Goal: Task Accomplishment & Management: Complete application form

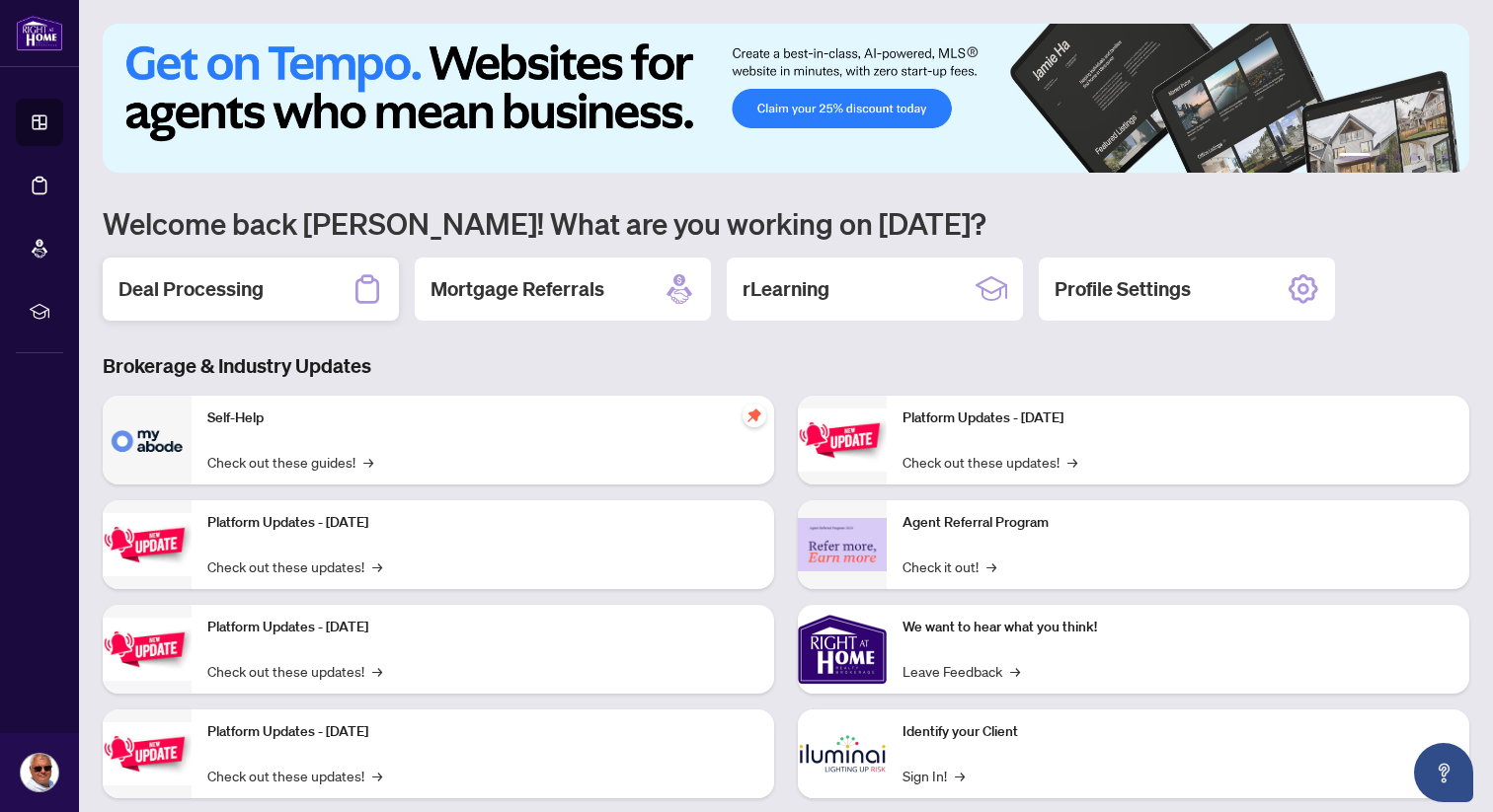
click at [249, 284] on h2 "Deal Processing" at bounding box center [191, 289] width 145 height 28
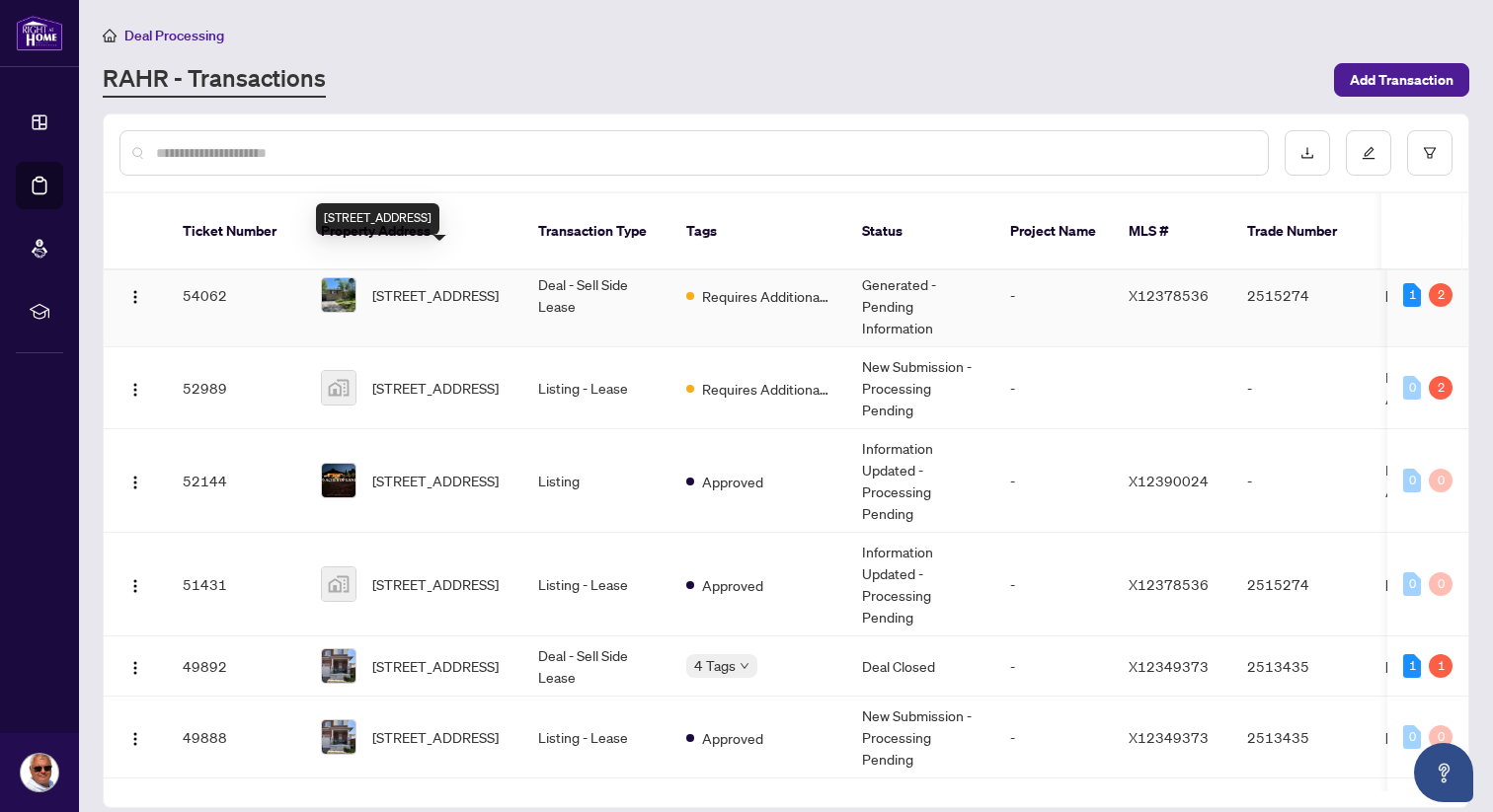
scroll to position [42, 0]
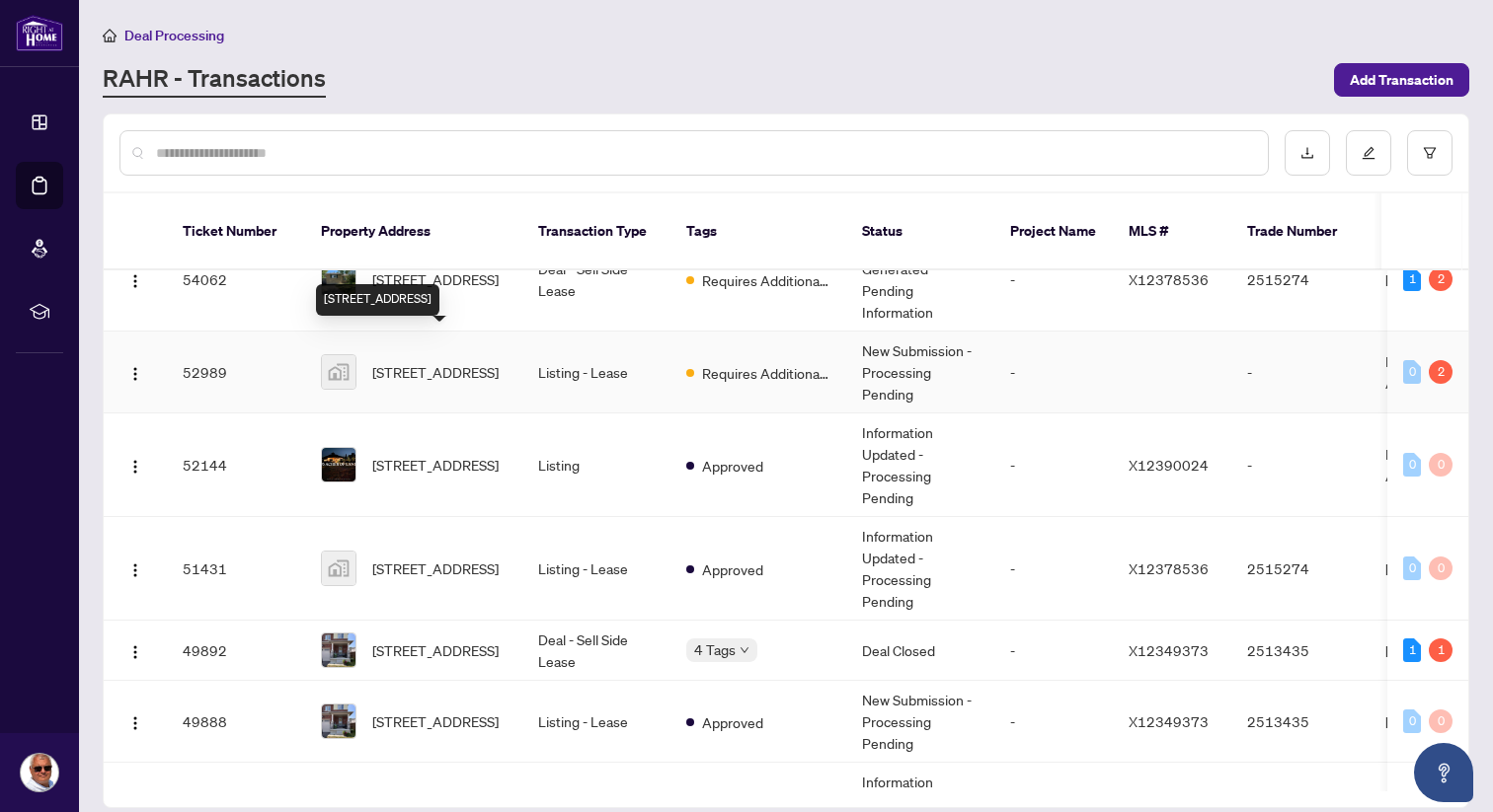
click at [439, 362] on span "[STREET_ADDRESS]" at bounding box center [436, 372] width 126 height 22
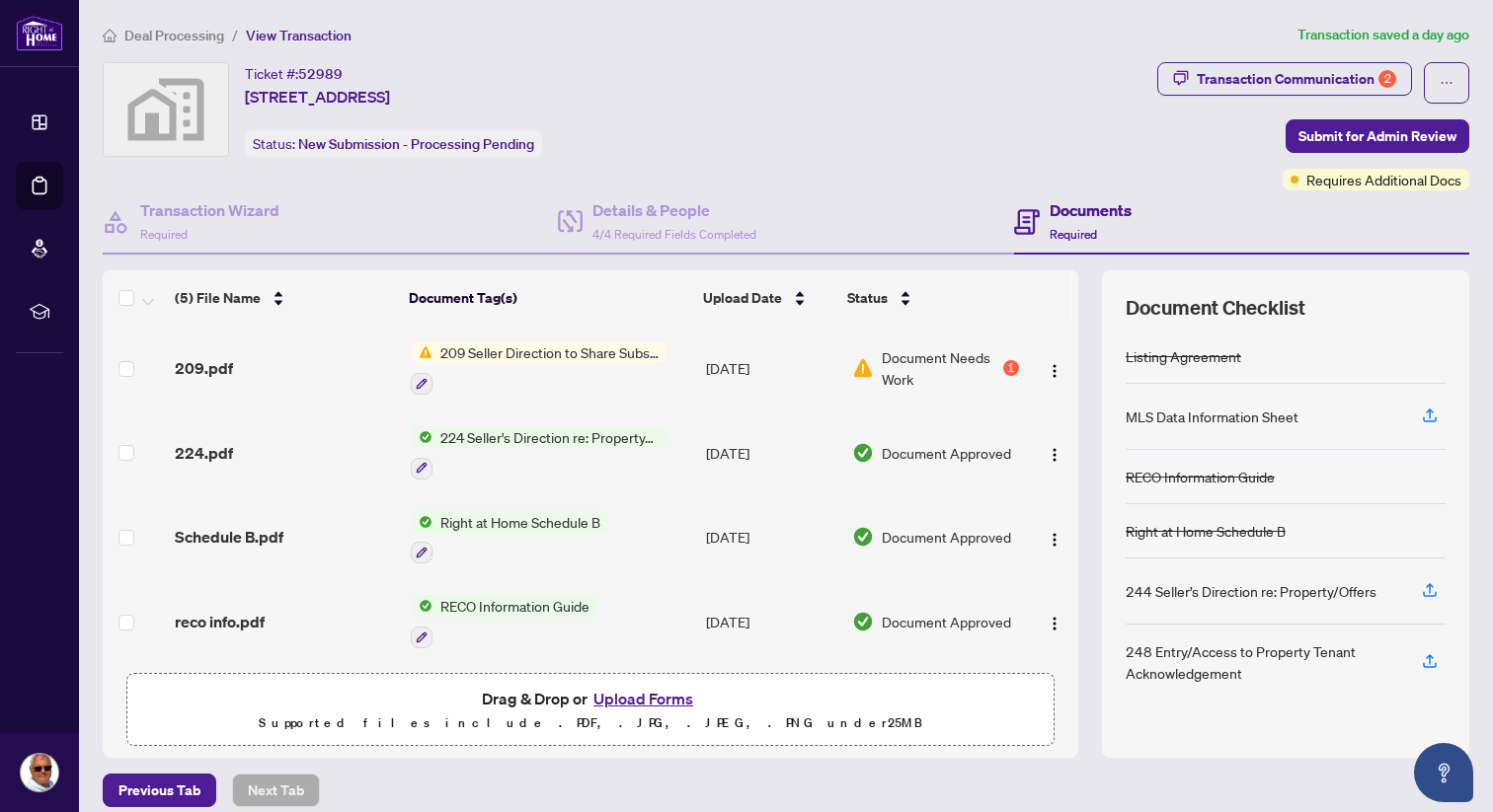
click at [941, 351] on span "Document Needs Work" at bounding box center [940, 368] width 118 height 43
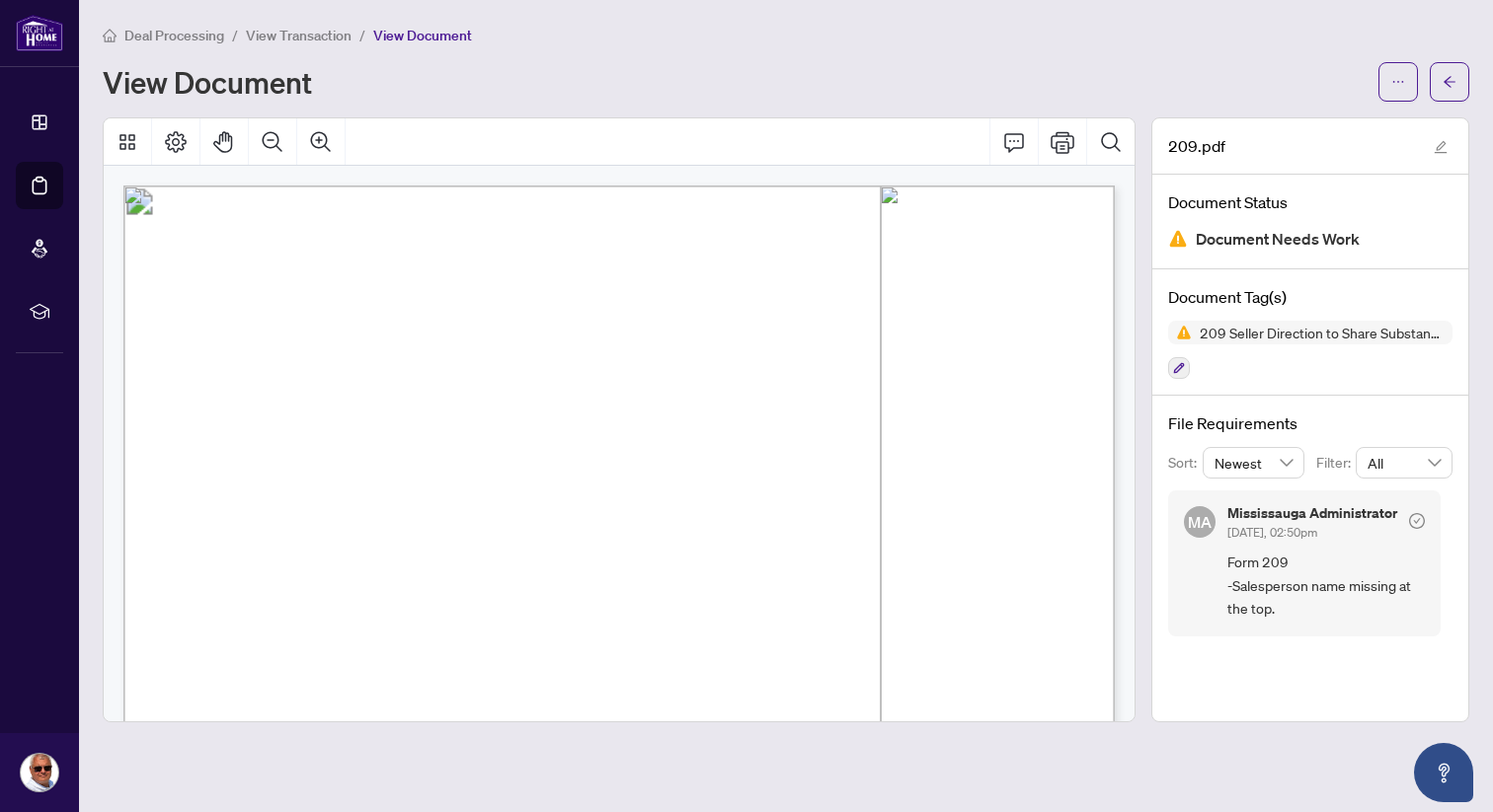
scroll to position [48, 0]
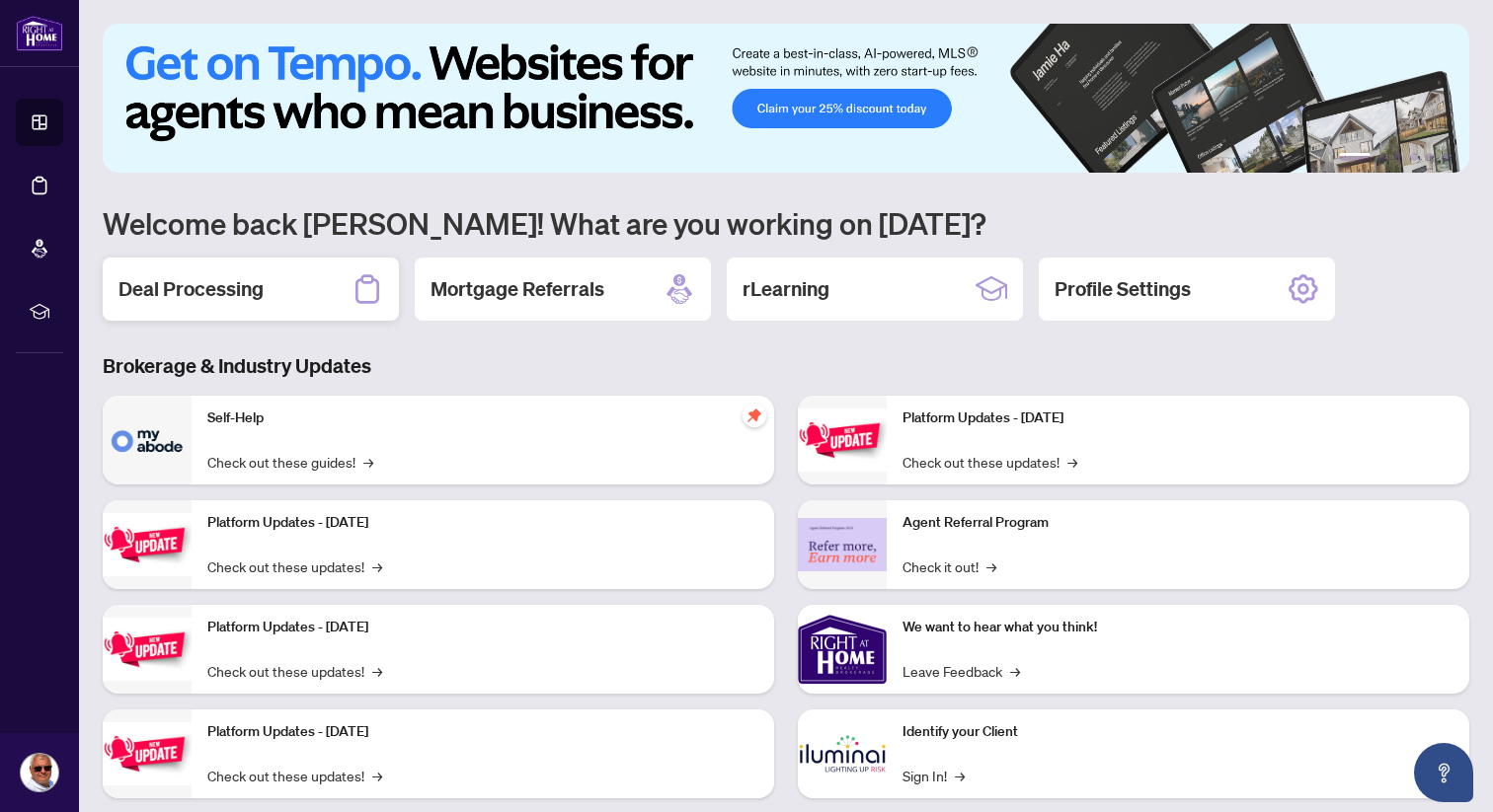
click at [252, 274] on div "Deal Processing" at bounding box center [251, 289] width 296 height 63
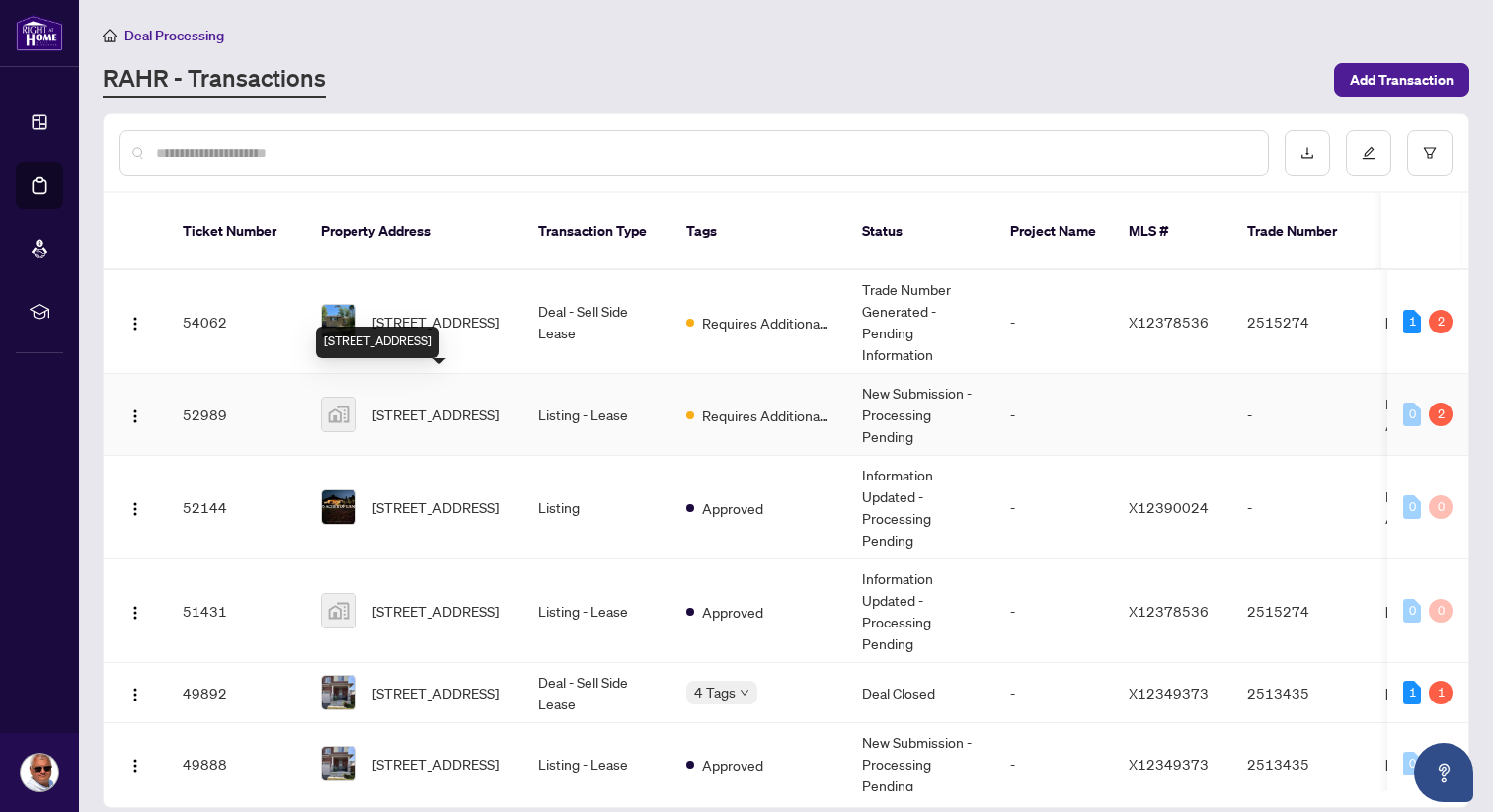
click at [400, 404] on span "[STREET_ADDRESS]" at bounding box center [436, 415] width 126 height 22
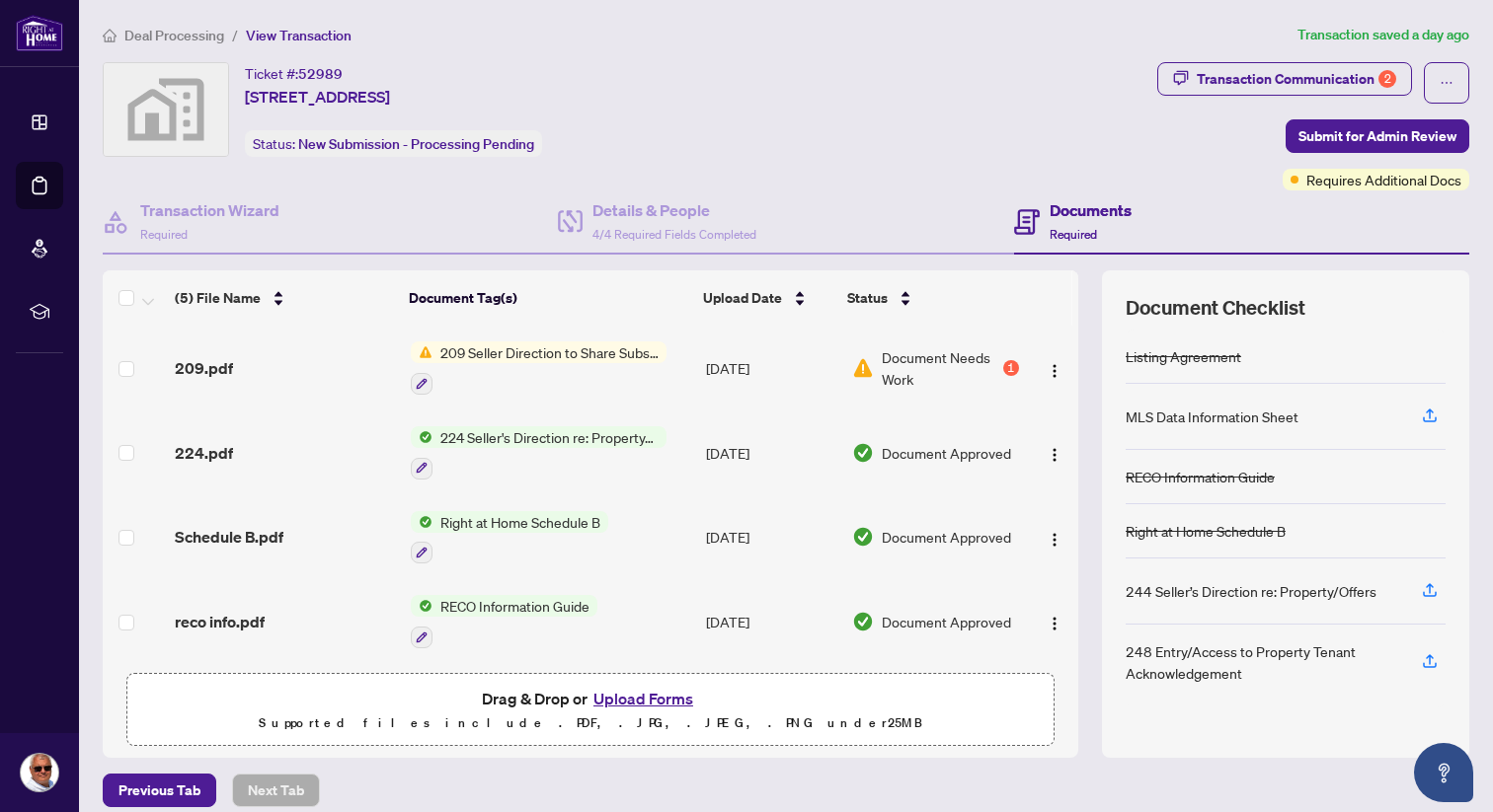
click at [657, 698] on button "Upload Forms" at bounding box center [643, 698] width 112 height 26
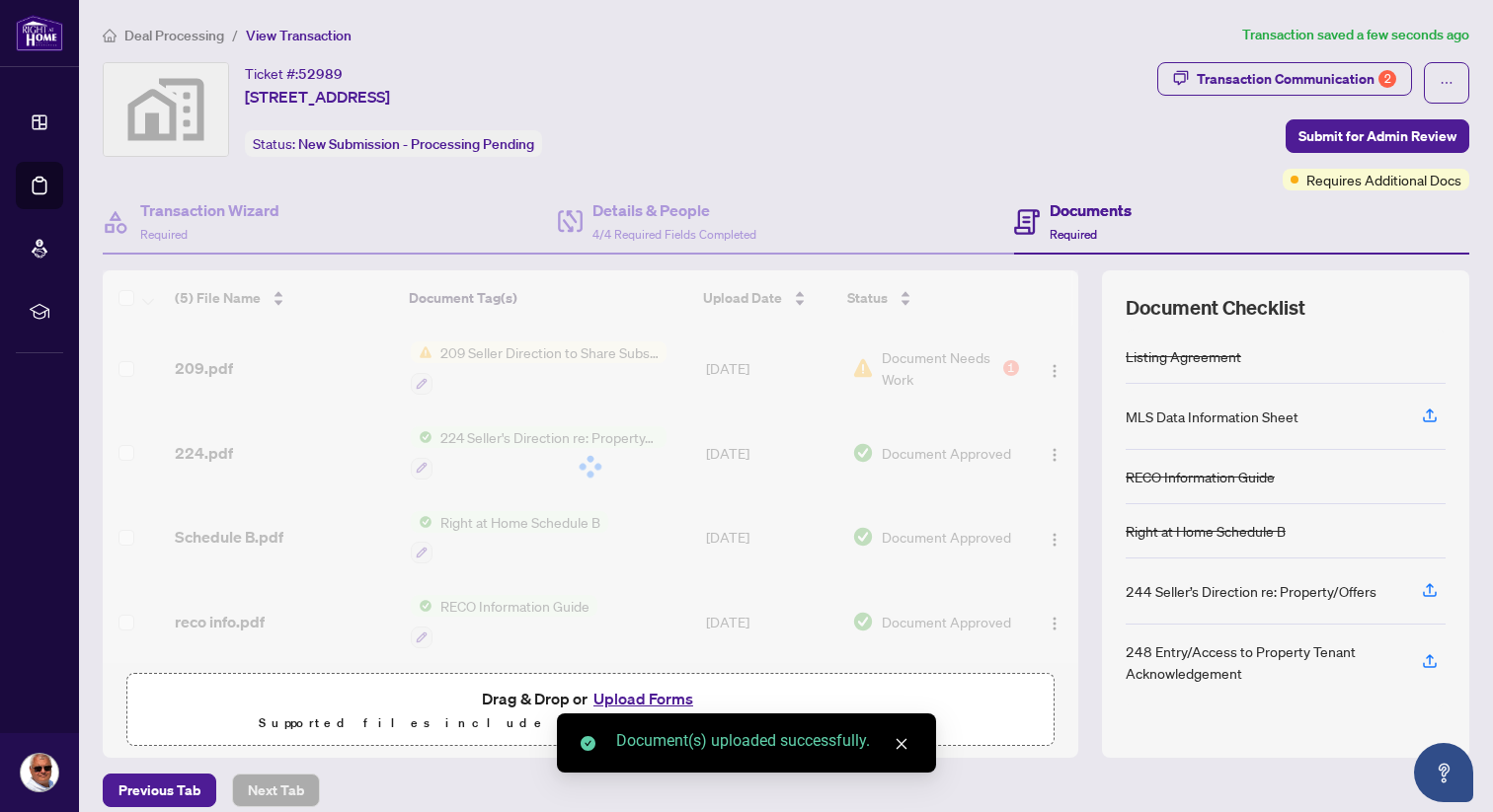
scroll to position [17, 0]
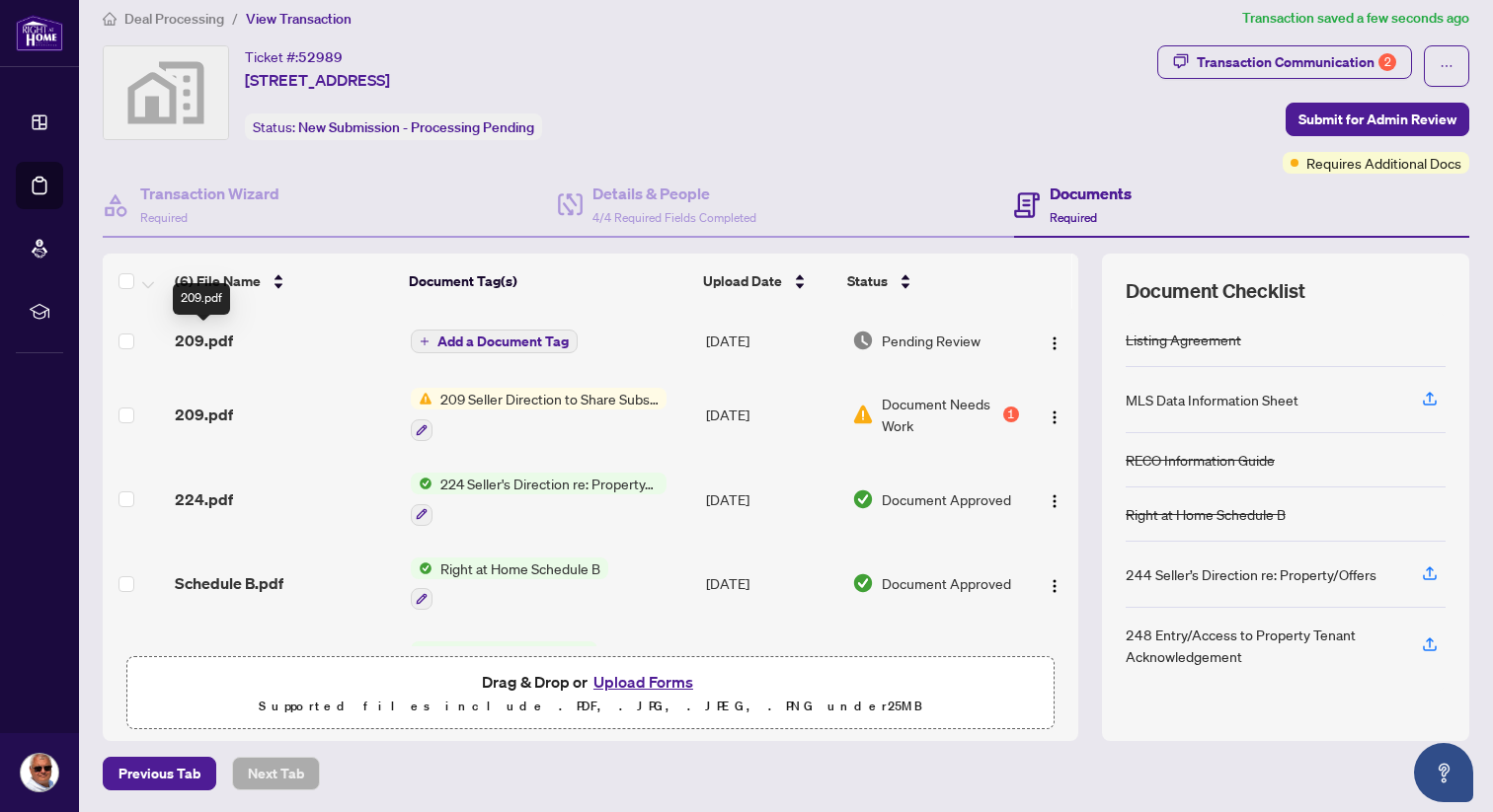
click at [215, 341] on span "209.pdf" at bounding box center [204, 341] width 58 height 24
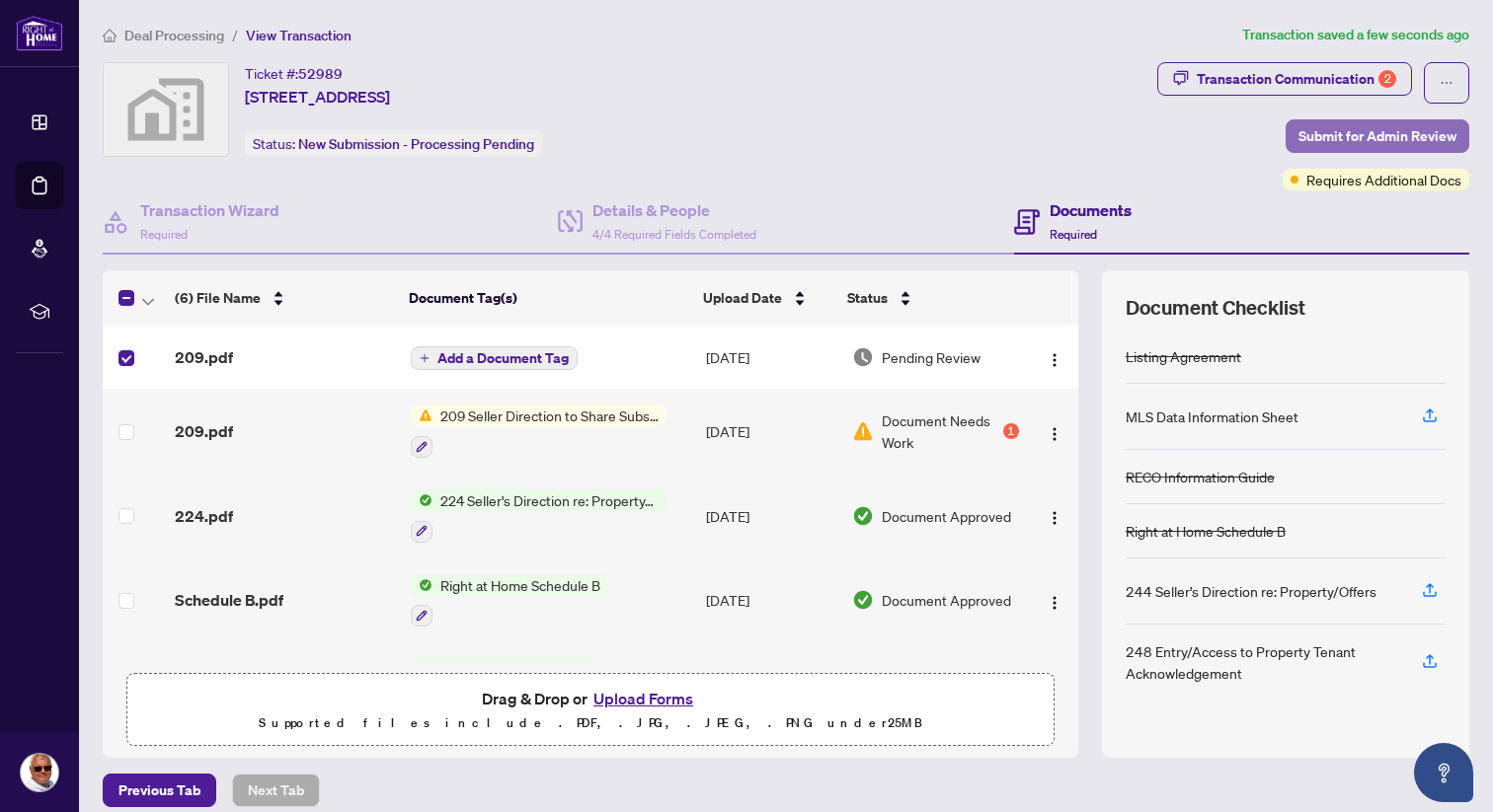
click at [1399, 136] on span "Submit for Admin Review" at bounding box center [1377, 136] width 158 height 32
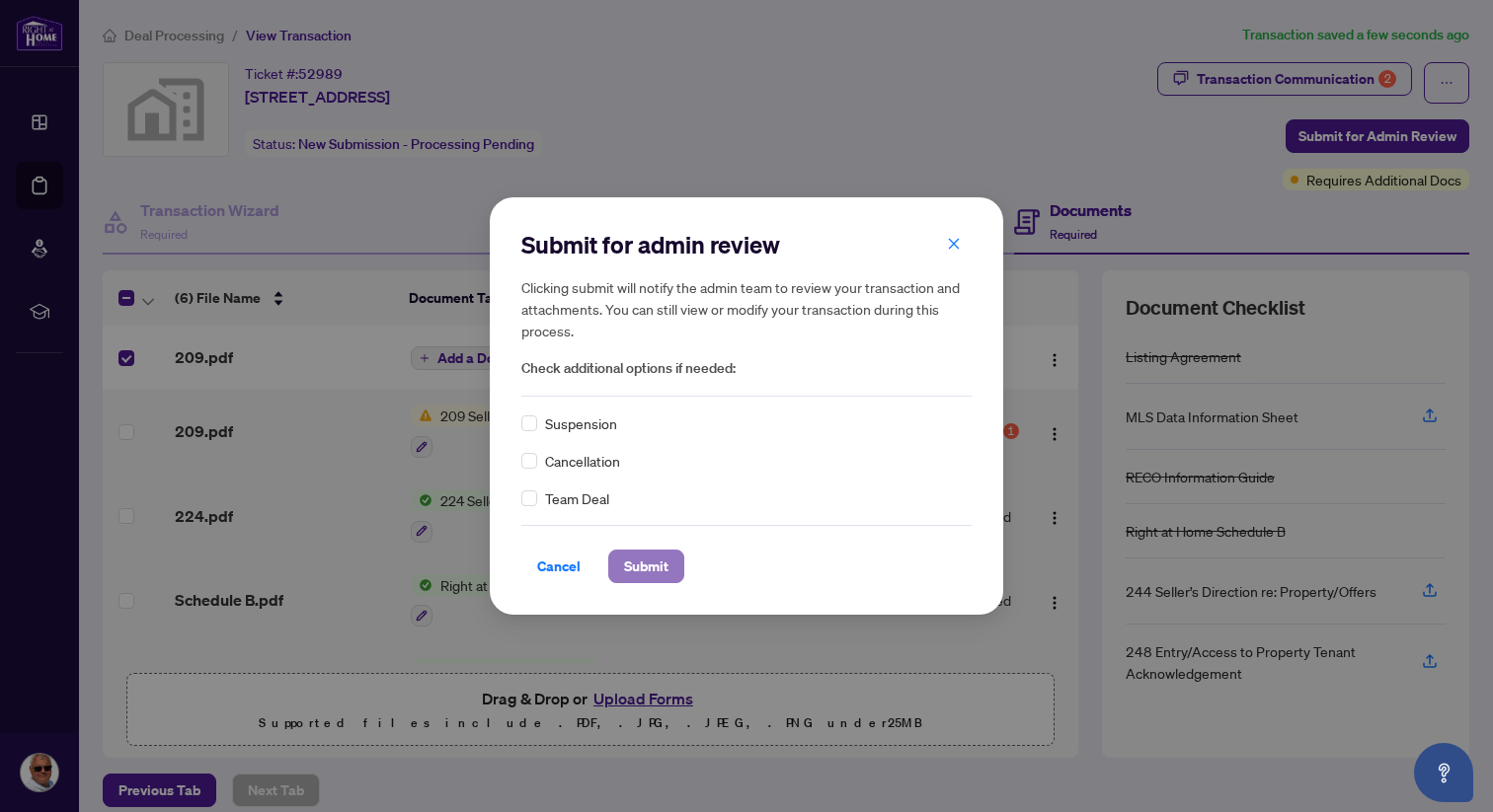
click at [659, 572] on span "Submit" at bounding box center [646, 567] width 44 height 32
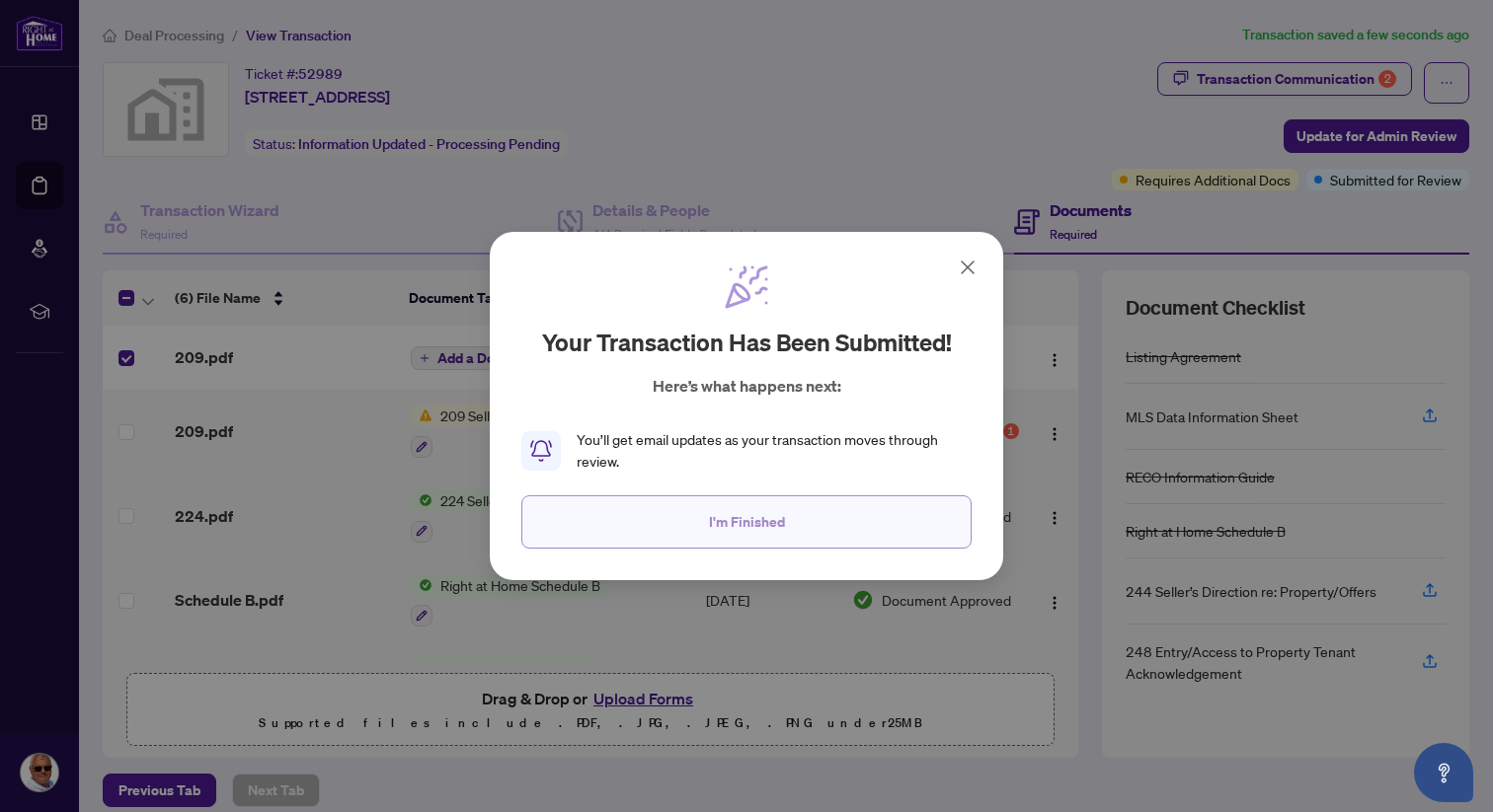
click at [726, 517] on span "I'm Finished" at bounding box center [746, 523] width 76 height 32
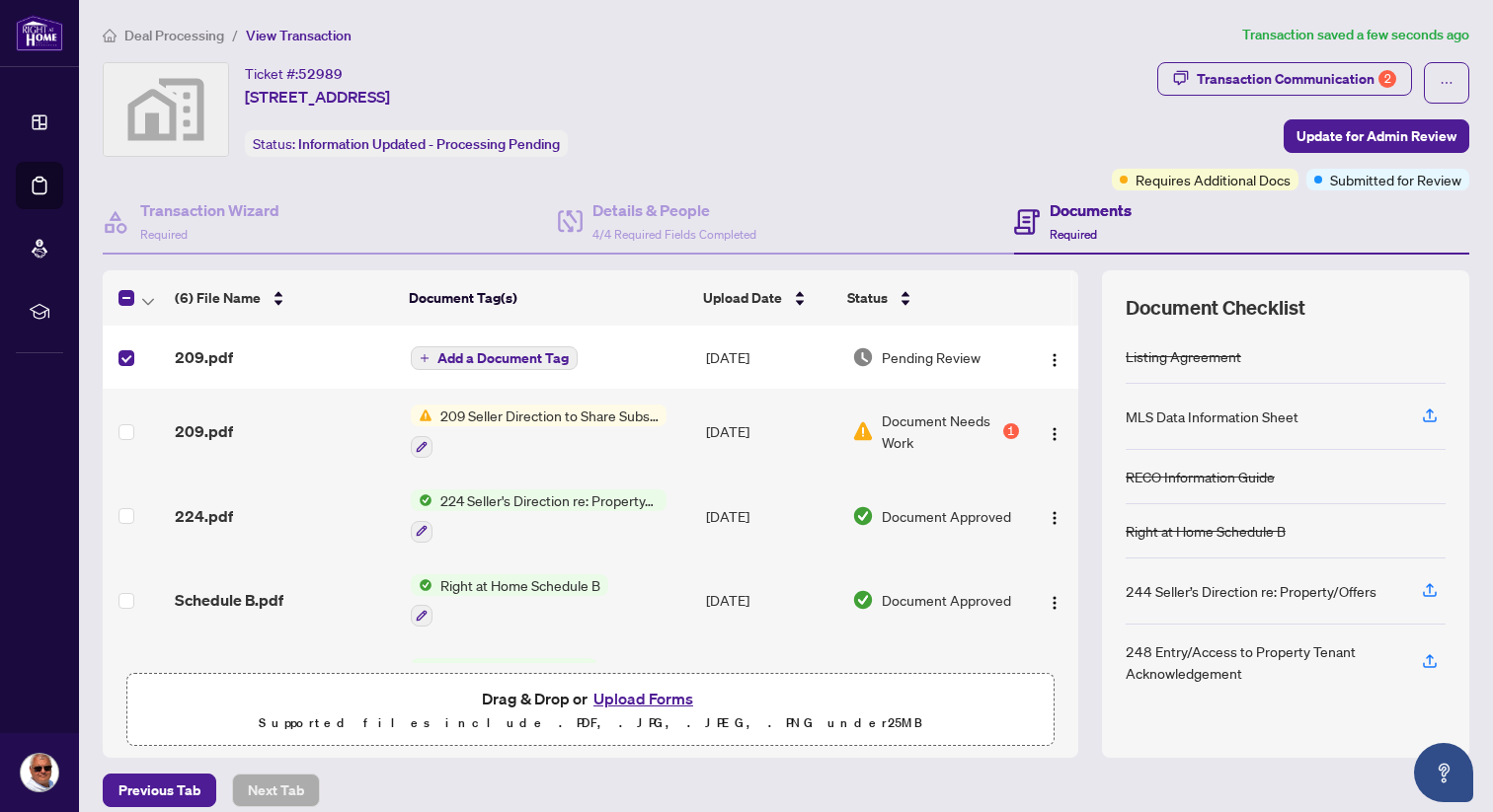
scroll to position [148, 0]
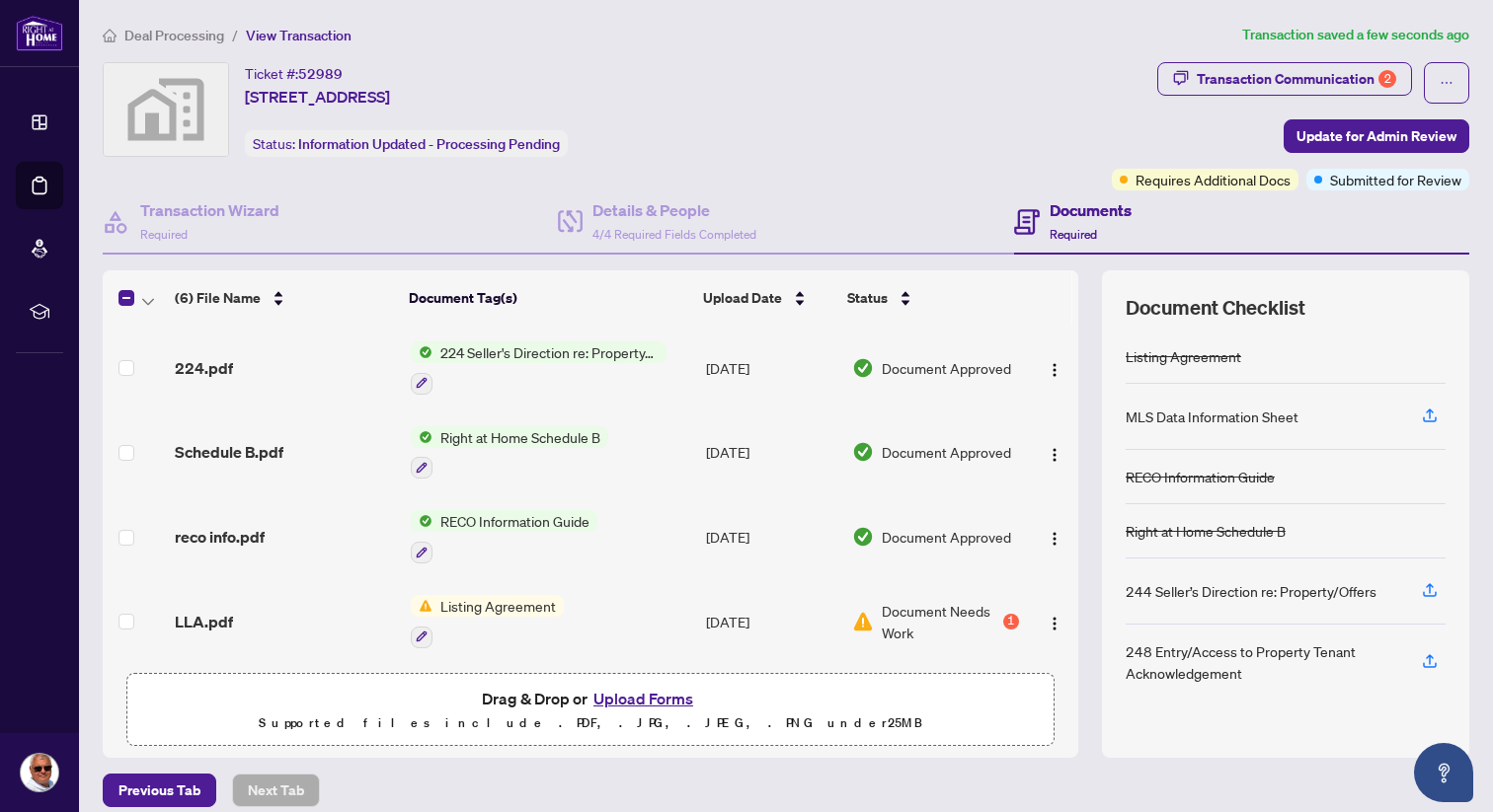
click at [924, 601] on span "Document Needs Work" at bounding box center [940, 622] width 118 height 43
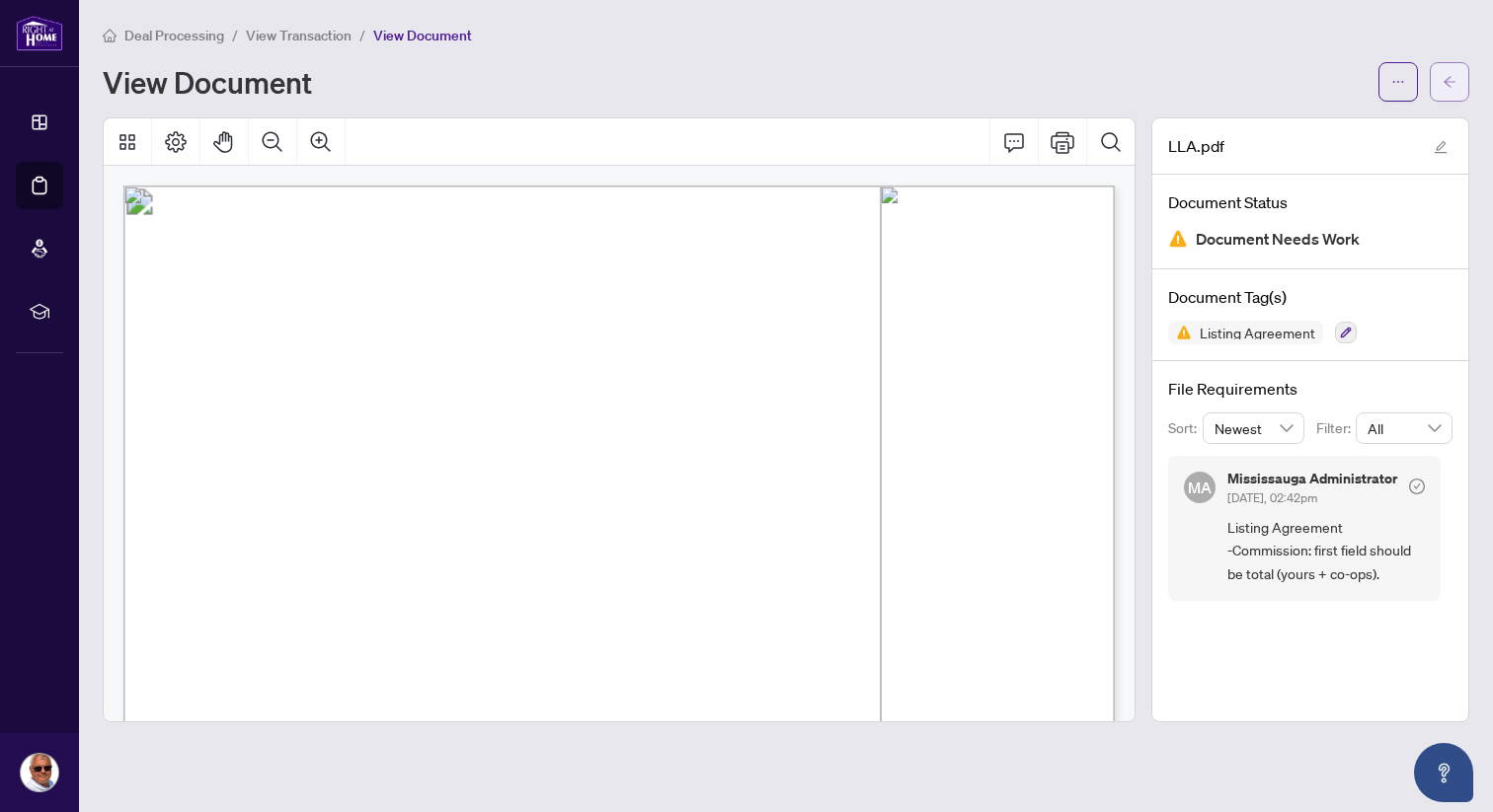
click at [1456, 86] on button "button" at bounding box center [1450, 82] width 40 height 40
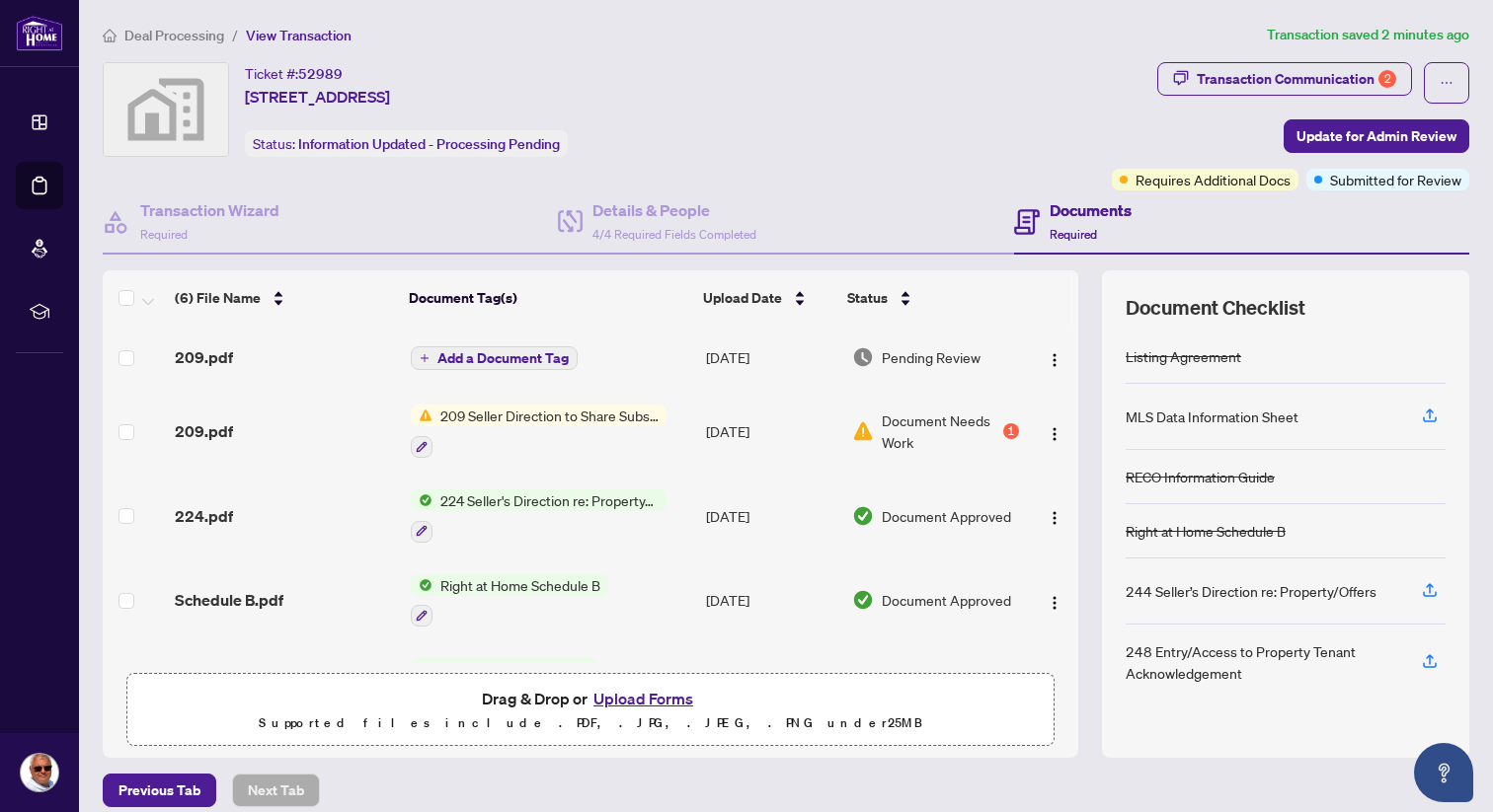
click at [621, 695] on button "Upload Forms" at bounding box center [643, 698] width 112 height 26
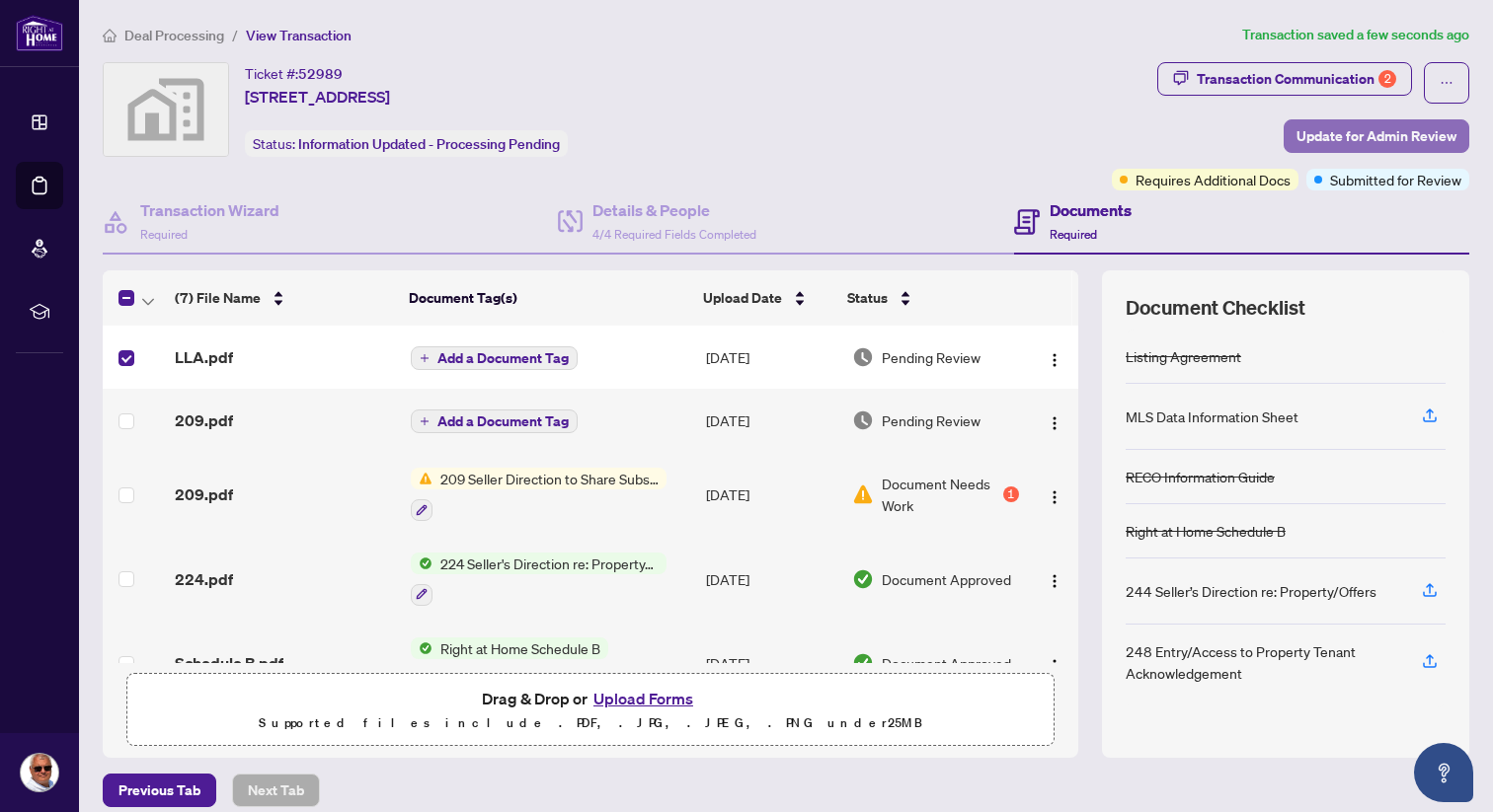
click at [1402, 135] on span "Update for Admin Review" at bounding box center [1376, 136] width 160 height 32
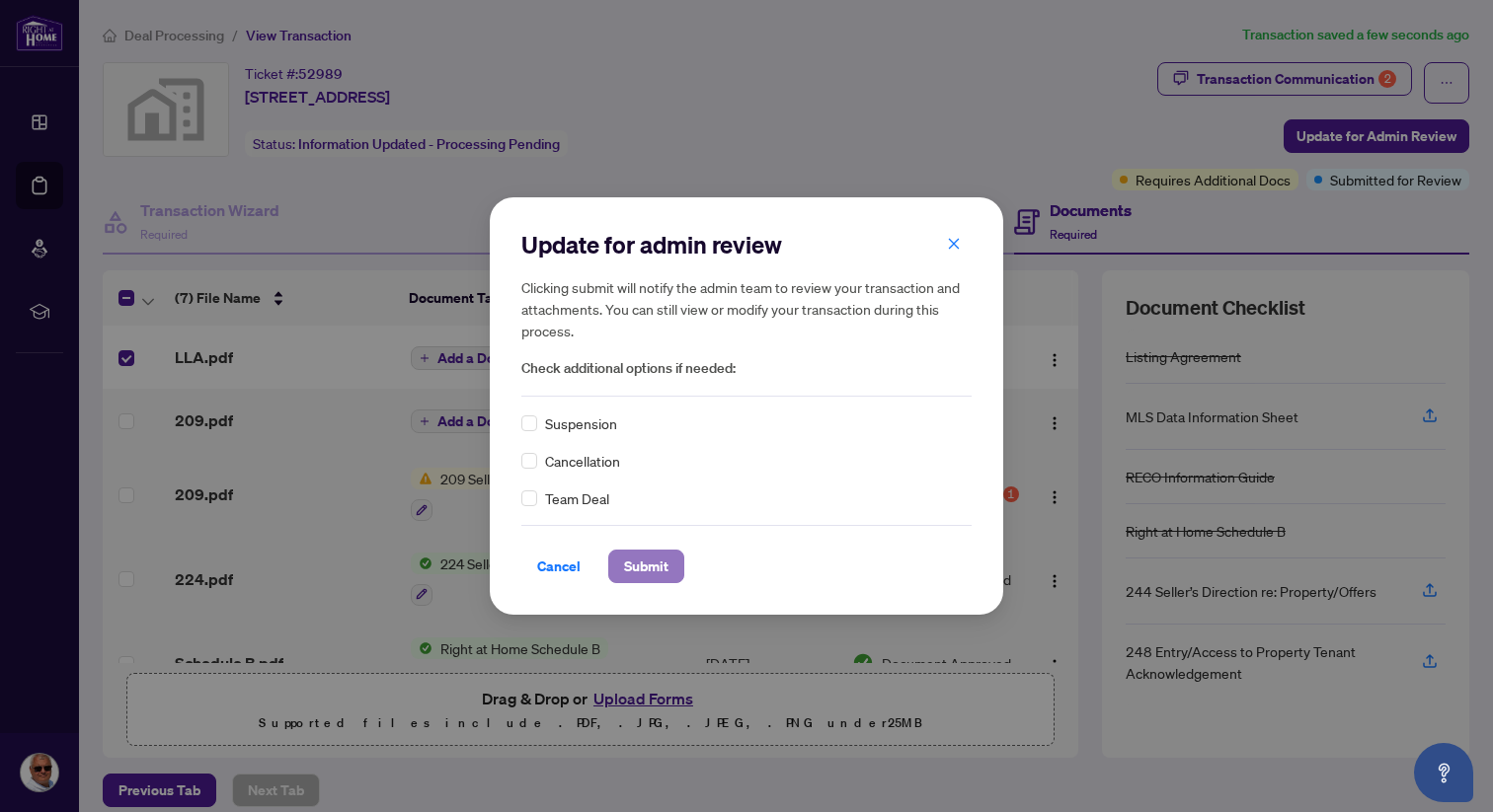
click at [658, 563] on span "Submit" at bounding box center [646, 567] width 44 height 32
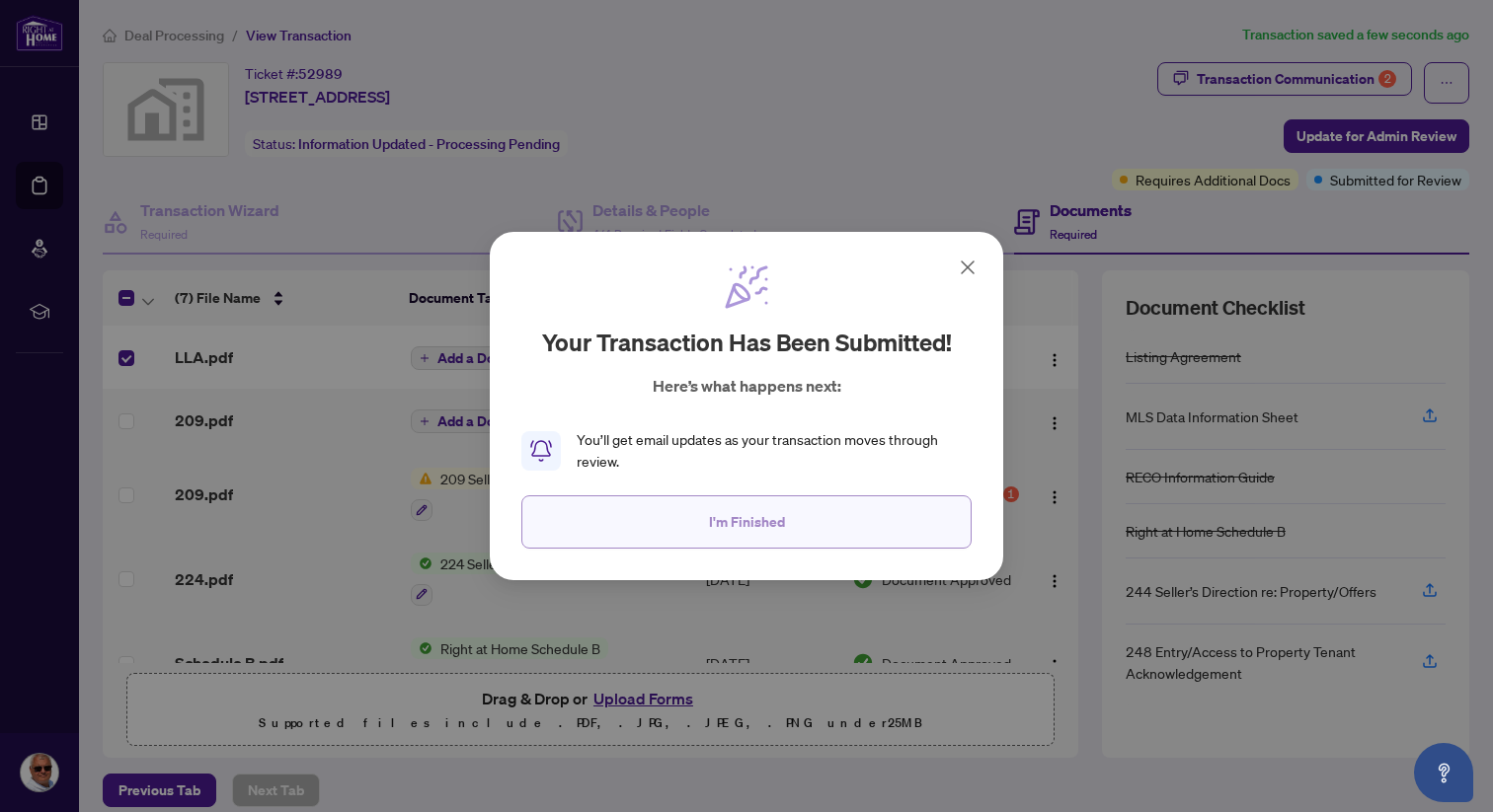
click at [843, 520] on button "I'm Finished" at bounding box center [747, 523] width 451 height 53
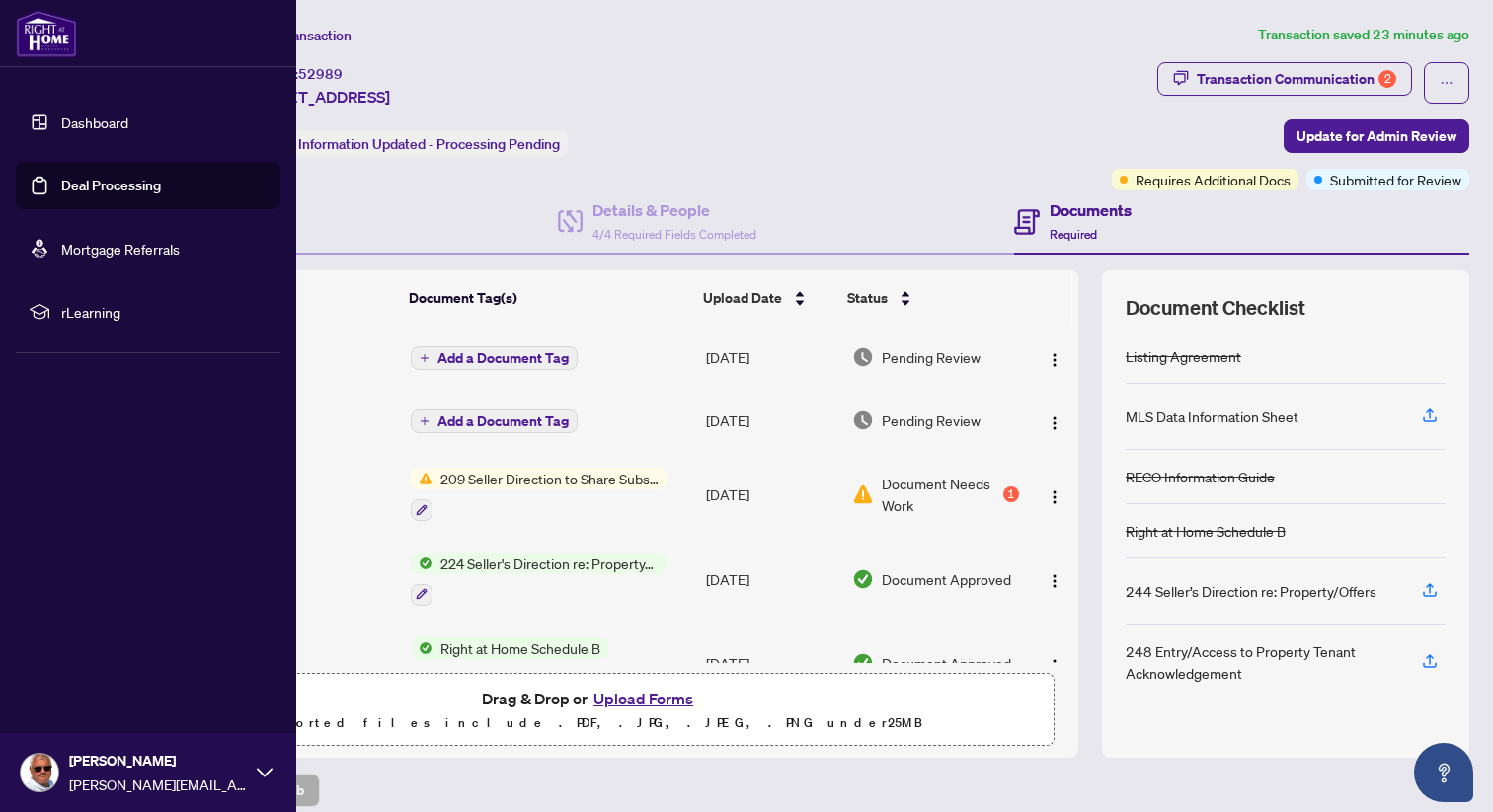
click at [84, 183] on link "Deal Processing" at bounding box center [111, 186] width 100 height 18
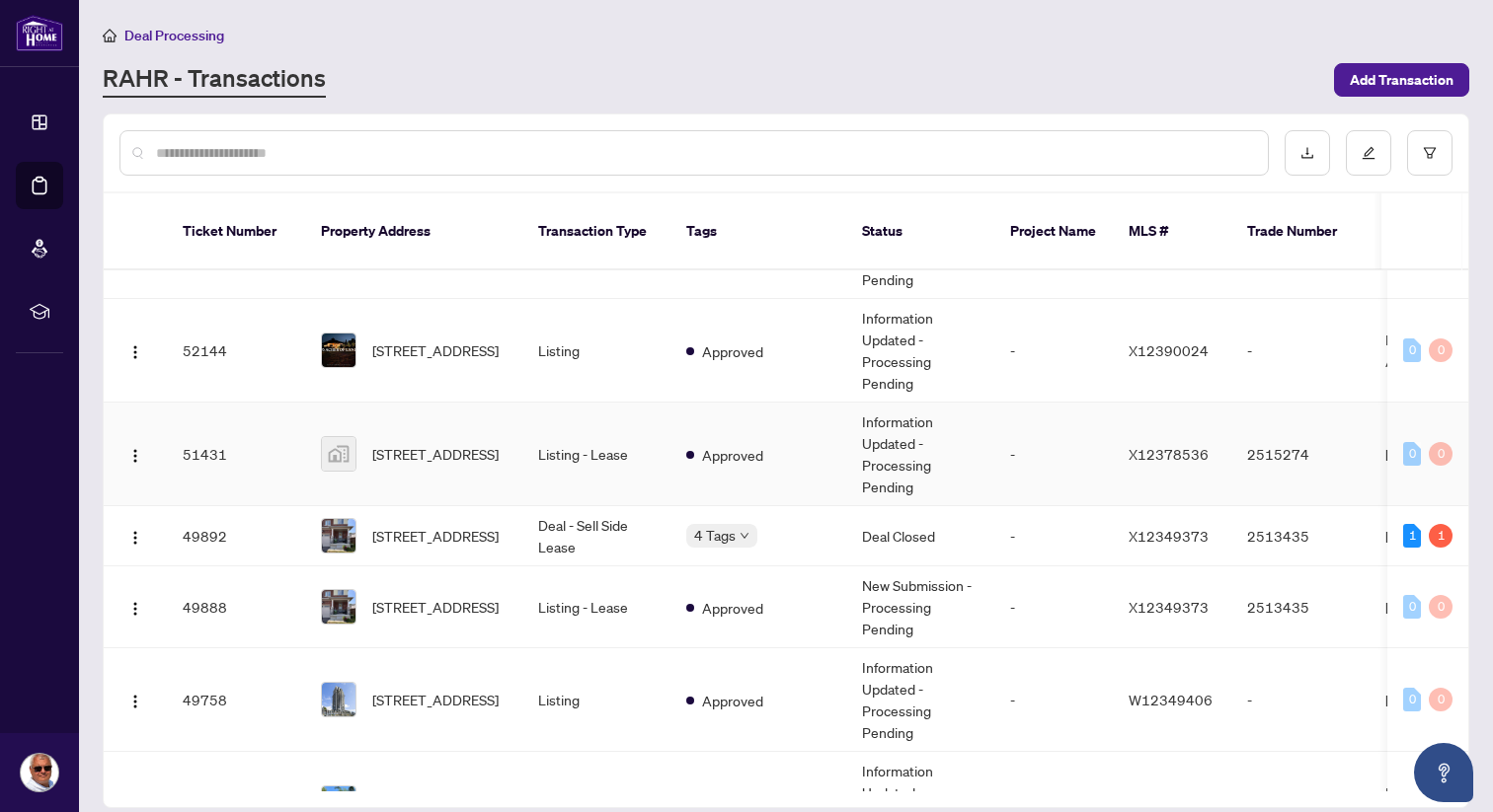
scroll to position [181, 0]
click at [410, 442] on span "[STREET_ADDRESS]" at bounding box center [436, 452] width 126 height 22
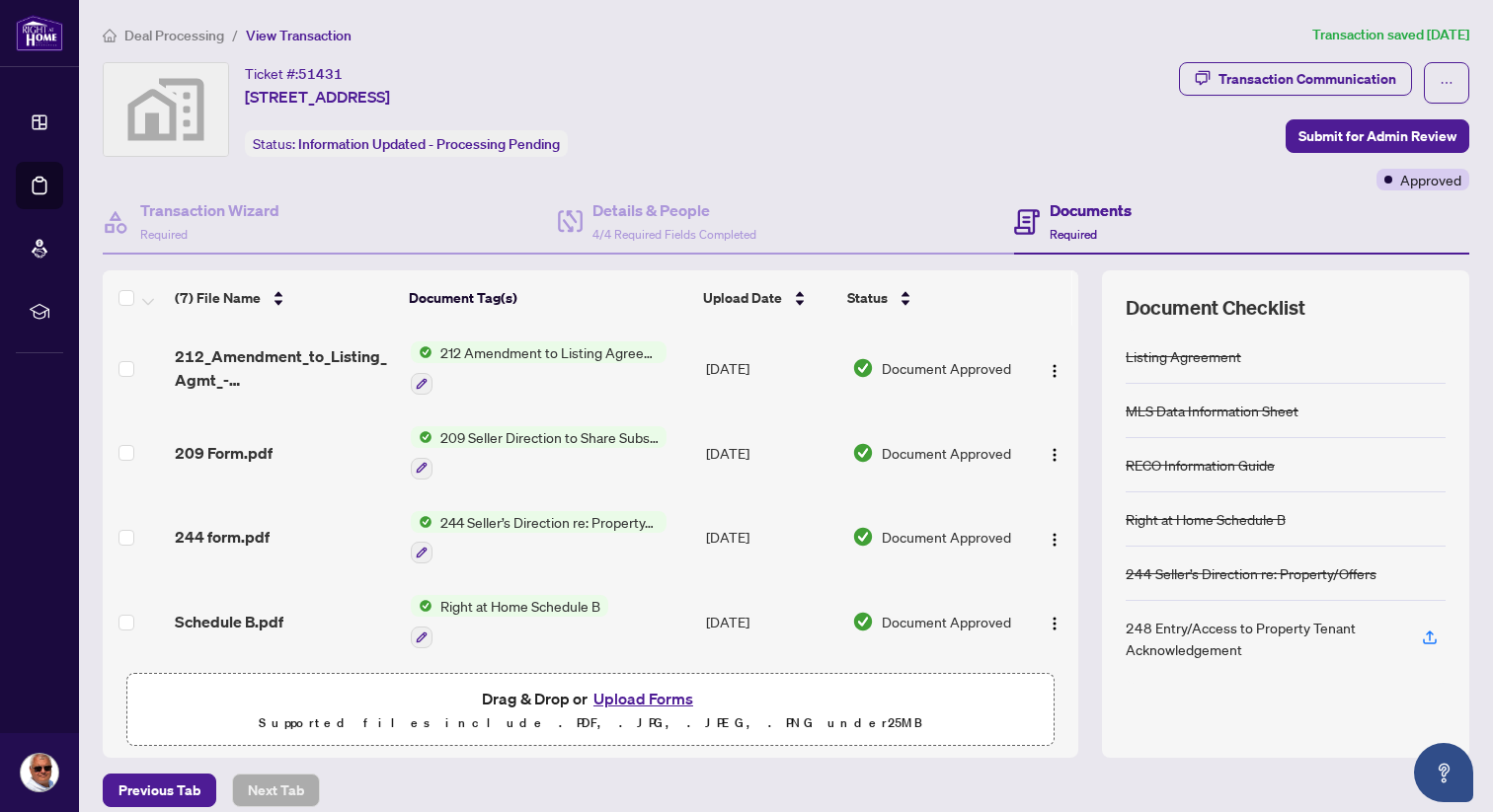
click at [654, 693] on button "Upload Forms" at bounding box center [643, 698] width 112 height 26
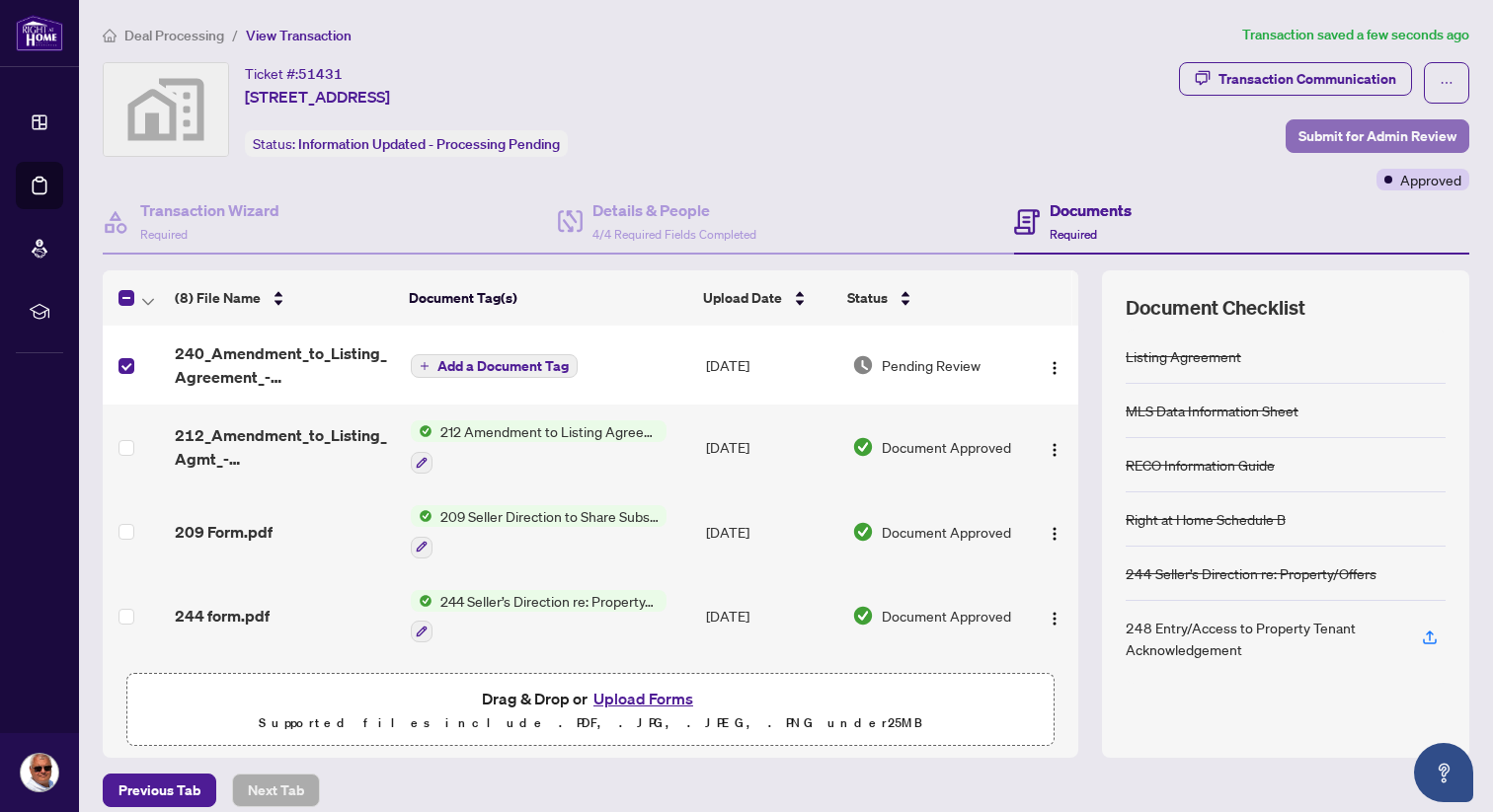
click at [1372, 135] on span "Submit for Admin Review" at bounding box center [1377, 136] width 158 height 32
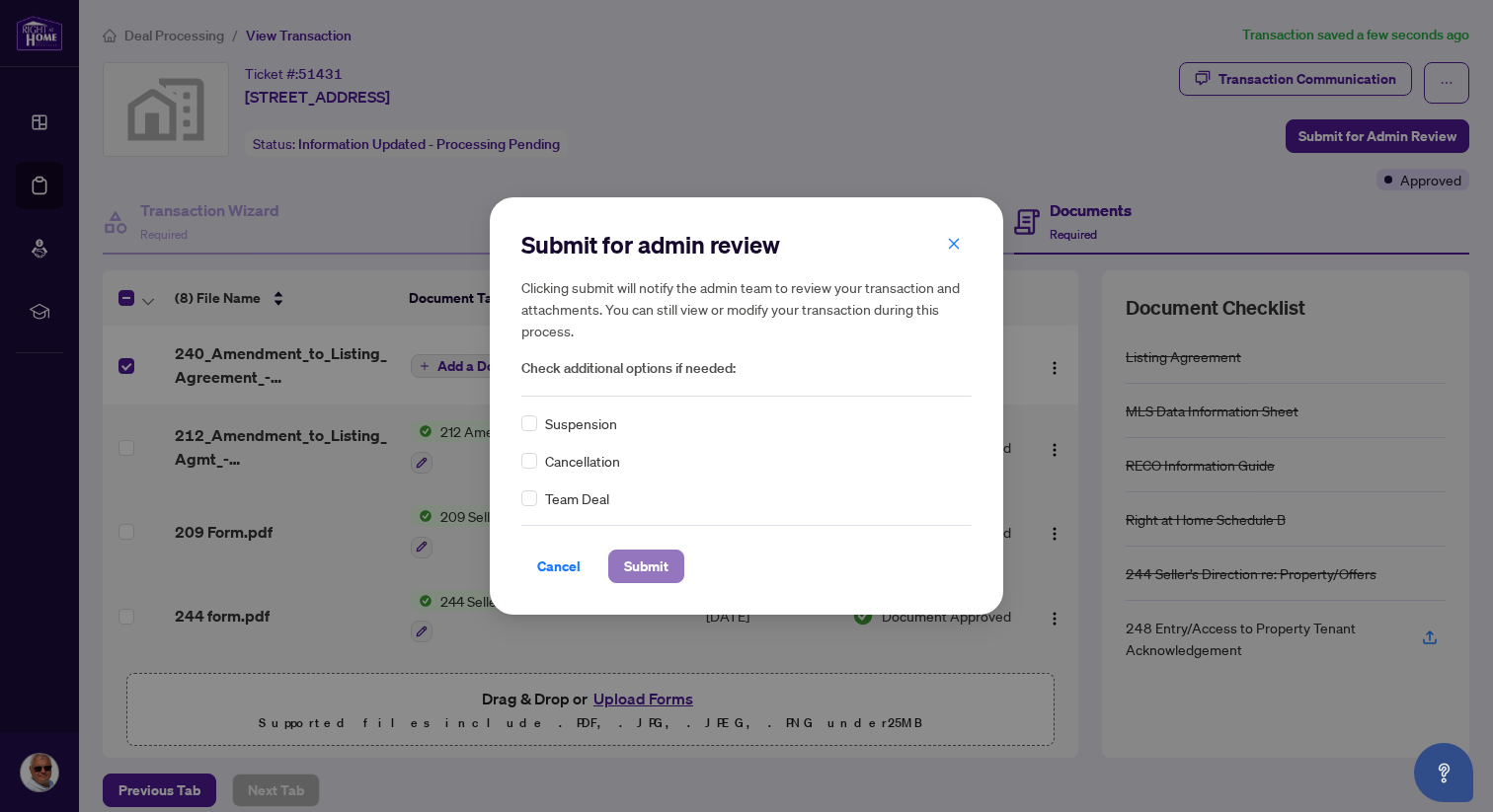
click at [634, 567] on span "Submit" at bounding box center [646, 567] width 44 height 32
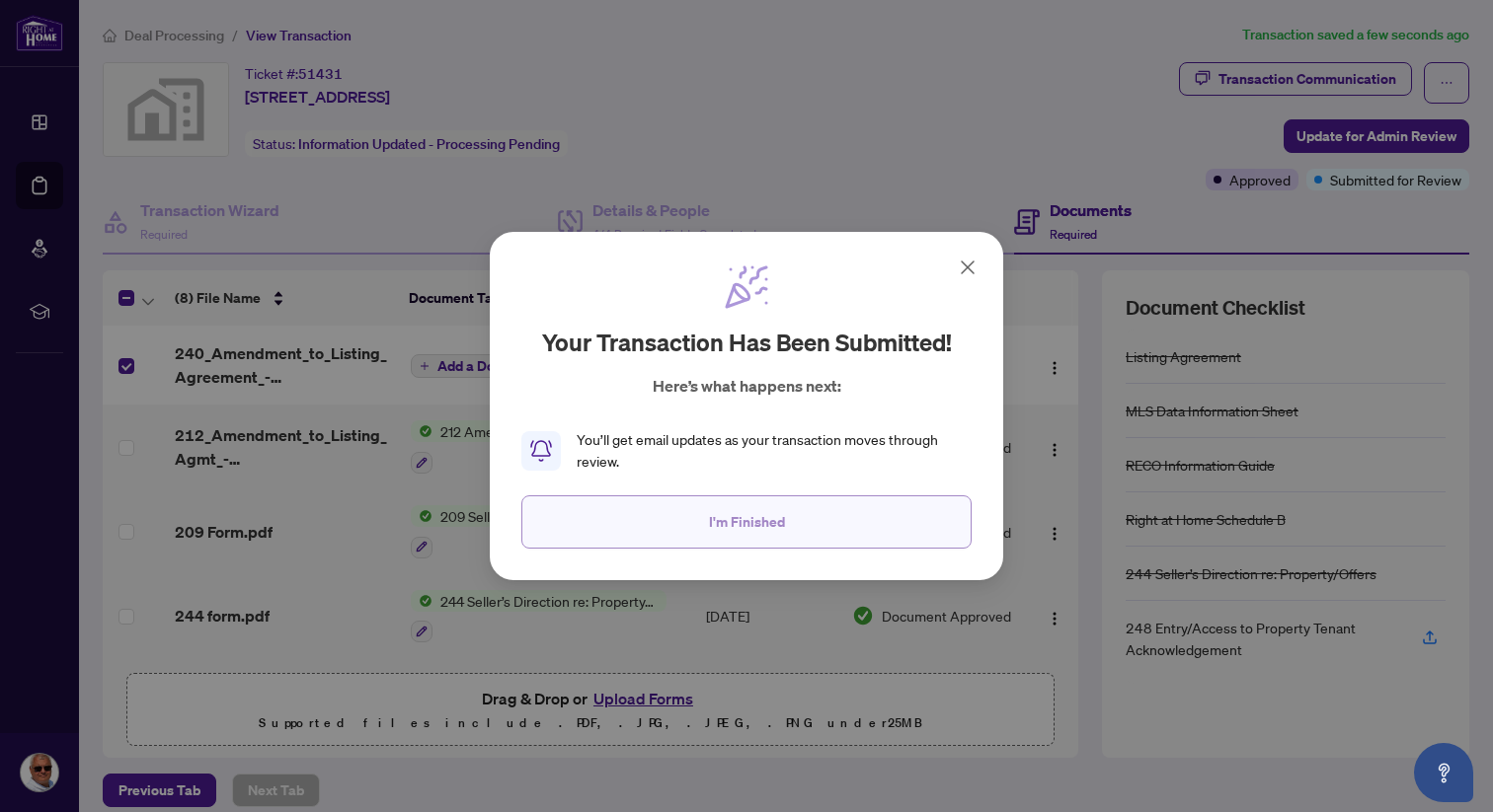
click at [746, 515] on span "I'm Finished" at bounding box center [746, 523] width 76 height 32
